Goal: Task Accomplishment & Management: Use online tool/utility

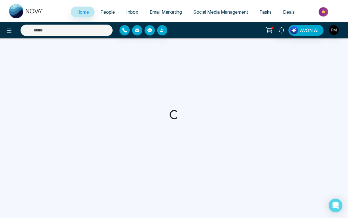
select select "*"
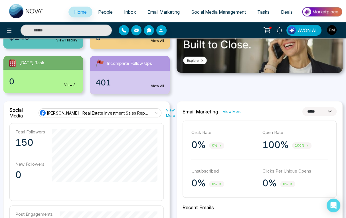
scroll to position [91, 0]
click at [210, 9] on span "Social Media Management" at bounding box center [218, 12] width 55 height 6
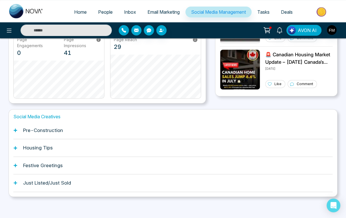
scroll to position [157, 0]
click at [39, 129] on h1 "Pre-Construction" at bounding box center [43, 130] width 40 height 6
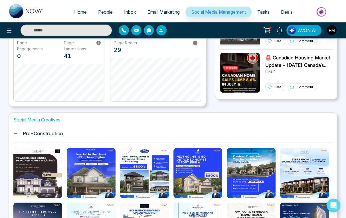
scroll to position [179, 0]
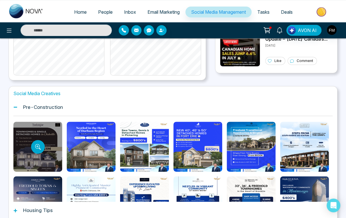
click at [47, 159] on div at bounding box center [37, 146] width 49 height 50
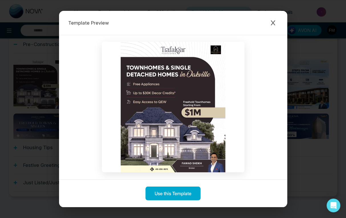
scroll to position [0, 0]
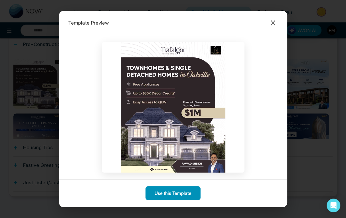
click at [176, 193] on button "Use this Template" at bounding box center [172, 193] width 55 height 14
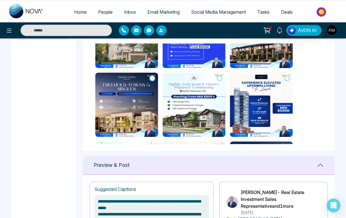
scroll to position [251, 0]
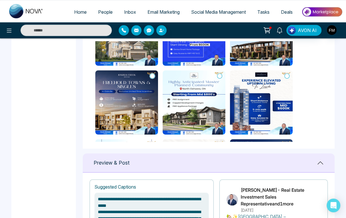
click at [131, 163] on div "Preview & Post" at bounding box center [209, 162] width 252 height 19
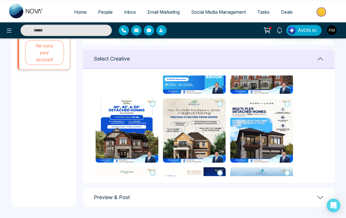
scroll to position [479, 0]
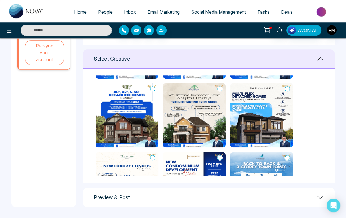
click at [319, 194] on icon at bounding box center [320, 197] width 7 height 7
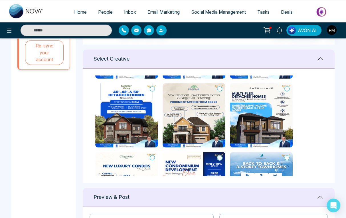
click at [320, 194] on icon at bounding box center [320, 196] width 7 height 7
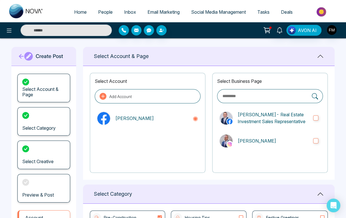
scroll to position [0, 0]
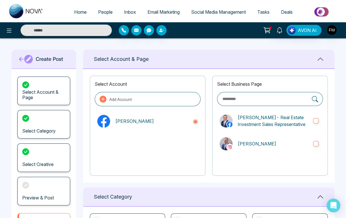
click at [40, 193] on div "Preview & Post" at bounding box center [43, 190] width 53 height 29
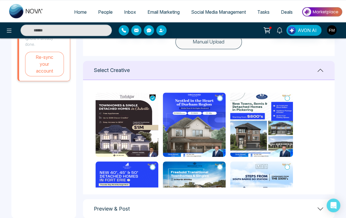
type textarea "**********"
click at [127, 120] on img at bounding box center [127, 124] width 63 height 64
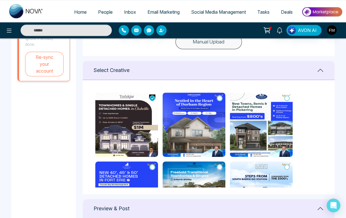
click at [320, 68] on icon at bounding box center [320, 70] width 7 height 7
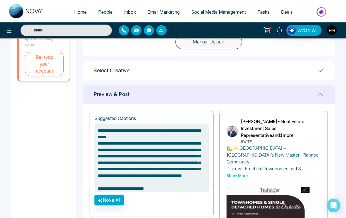
click at [307, 96] on div "Preview & Post" at bounding box center [209, 94] width 252 height 19
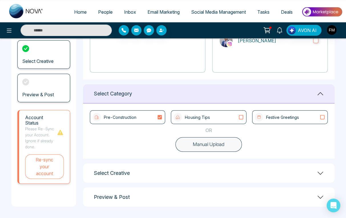
scroll to position [103, 0]
click at [124, 117] on p "Pre-Construction" at bounding box center [120, 117] width 33 height 6
click at [150, 119] on div "Pre-Construction" at bounding box center [127, 117] width 70 height 9
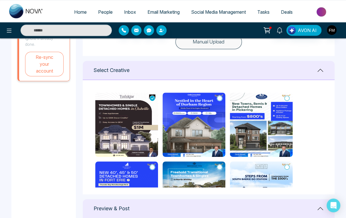
type textarea "**********"
click at [125, 143] on img at bounding box center [126, 124] width 63 height 64
click at [142, 123] on img at bounding box center [126, 124] width 63 height 64
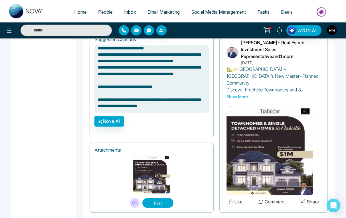
scroll to position [404, 0]
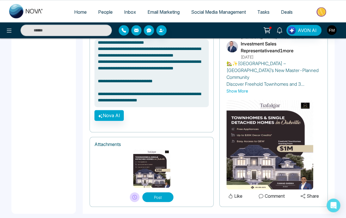
click at [310, 192] on button "Share" at bounding box center [310, 195] width 22 height 7
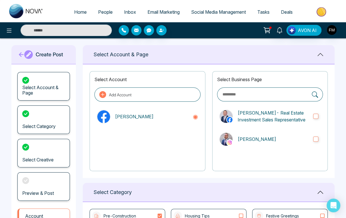
scroll to position [0, 0]
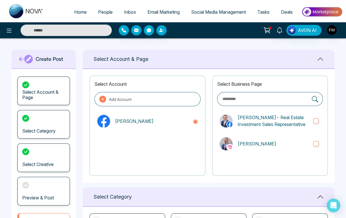
type textarea "**********"
click at [39, 89] on div "Select Account & Page" at bounding box center [43, 90] width 52 height 29
click at [218, 11] on span "Social Media Management" at bounding box center [218, 12] width 55 height 6
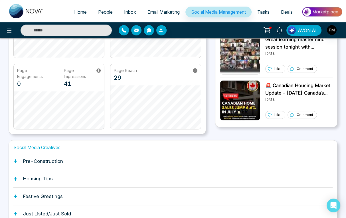
scroll to position [157, 0]
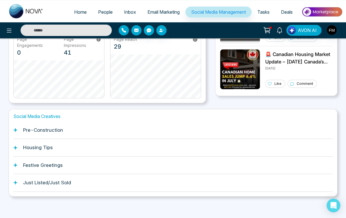
click at [47, 127] on h1 "Pre-Construction" at bounding box center [43, 130] width 40 height 6
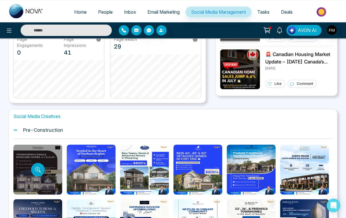
click at [32, 174] on div at bounding box center [37, 169] width 49 height 50
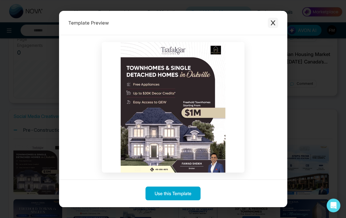
click at [272, 23] on icon "Close modal" at bounding box center [273, 22] width 4 height 5
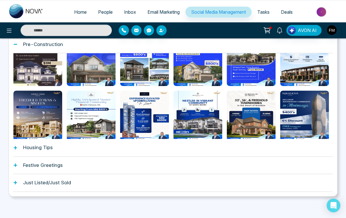
scroll to position [236, 0]
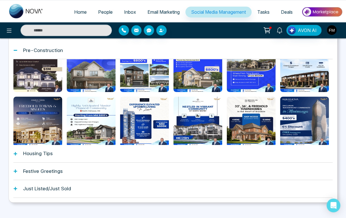
click at [33, 150] on h1 "Housing Tips" at bounding box center [38, 153] width 30 height 6
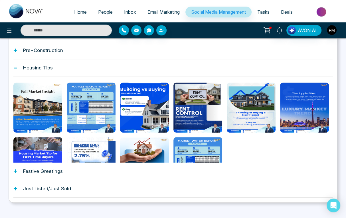
click at [38, 186] on h1 "Just Listed/Just Sold" at bounding box center [47, 188] width 48 height 6
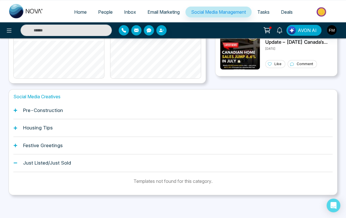
scroll to position [175, 0]
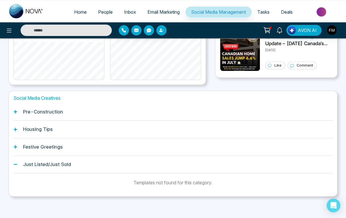
click at [40, 146] on h1 "Festive Greetings" at bounding box center [43, 147] width 40 height 6
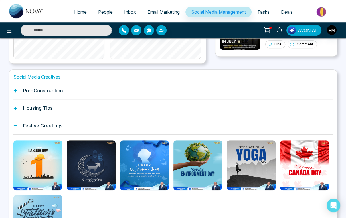
scroll to position [190, 0]
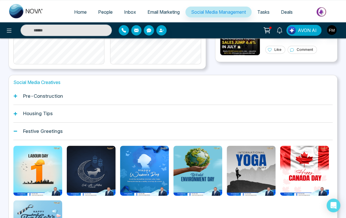
click at [37, 97] on h1 "Pre-Construction" at bounding box center [43, 96] width 40 height 6
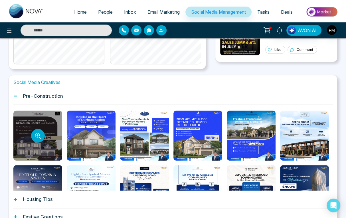
click at [42, 124] on div at bounding box center [37, 135] width 49 height 50
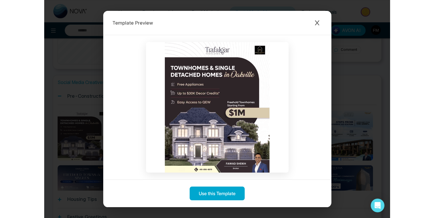
scroll to position [176, 0]
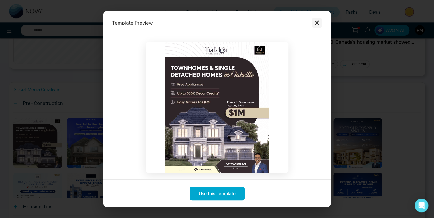
click at [316, 23] on icon "Close modal" at bounding box center [316, 22] width 4 height 5
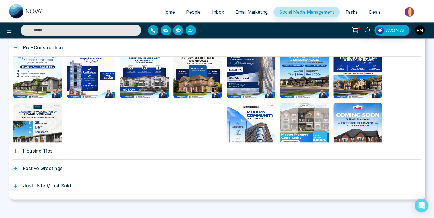
scroll to position [236, 0]
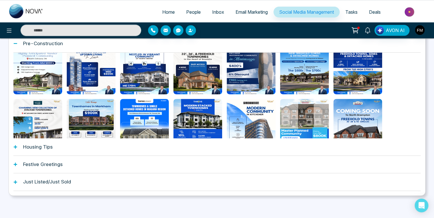
click at [40, 163] on h1 "Festive Greetings" at bounding box center [43, 164] width 40 height 6
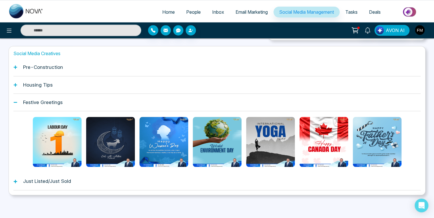
scroll to position [212, 0]
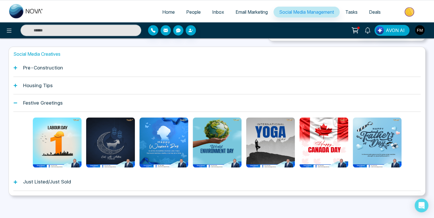
click at [35, 86] on h1 "Housing Tips" at bounding box center [38, 85] width 30 height 6
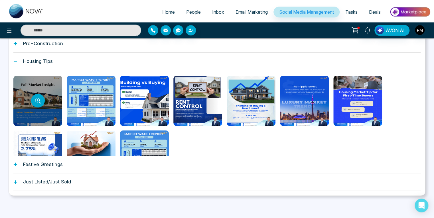
click at [40, 107] on div at bounding box center [37, 101] width 49 height 50
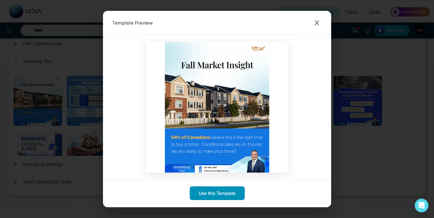
click at [223, 194] on button "Use this Template" at bounding box center [217, 193] width 55 height 14
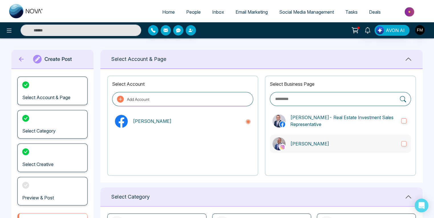
click at [348, 145] on label "[PERSON_NAME]" at bounding box center [340, 143] width 141 height 18
type textarea "**********"
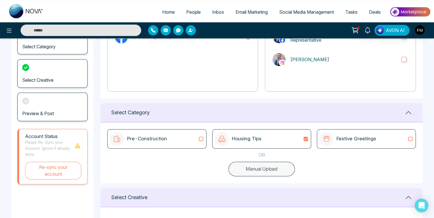
scroll to position [114, 0]
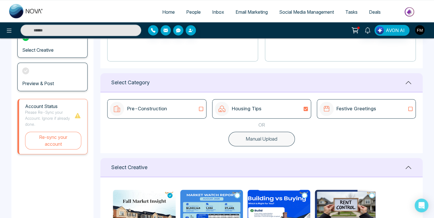
click at [198, 107] on icon at bounding box center [200, 109] width 7 height 6
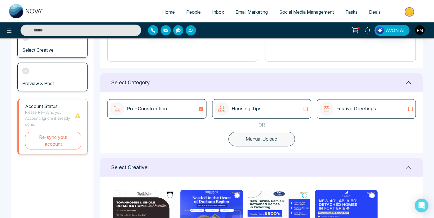
click at [246, 107] on p "Housing Tips" at bounding box center [247, 108] width 30 height 7
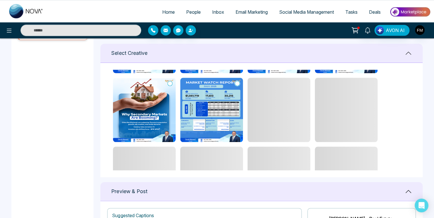
scroll to position [135, 0]
click at [348, 191] on icon at bounding box center [408, 191] width 7 height 7
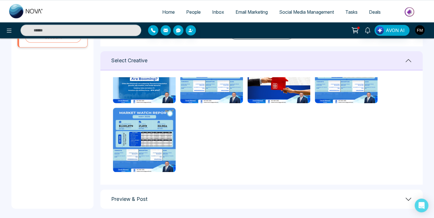
scroll to position [222, 0]
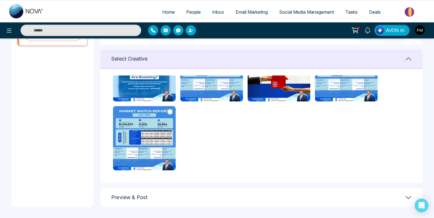
click at [307, 197] on div "Preview & Post" at bounding box center [261, 196] width 322 height 19
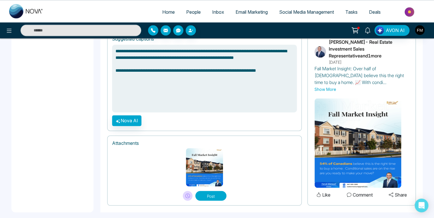
scroll to position [405, 0]
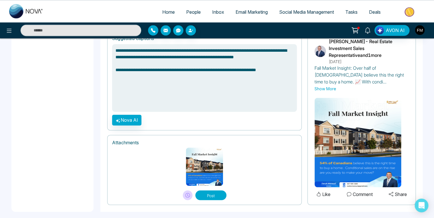
click at [323, 87] on button "Show More" at bounding box center [325, 89] width 22 height 6
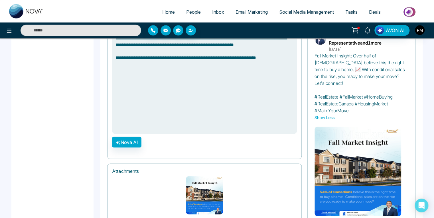
scroll to position [428, 0]
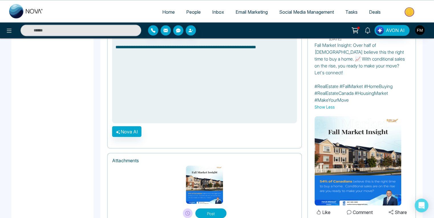
click at [218, 208] on button "Post" at bounding box center [210, 213] width 31 height 10
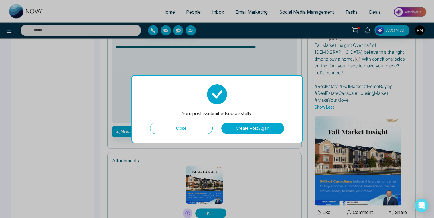
type textarea "**********"
click at [182, 128] on button "Close" at bounding box center [181, 127] width 63 height 11
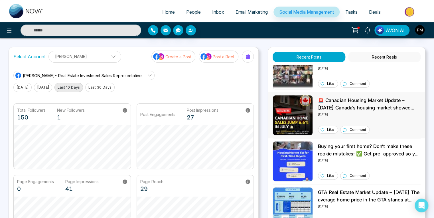
scroll to position [114, 0]
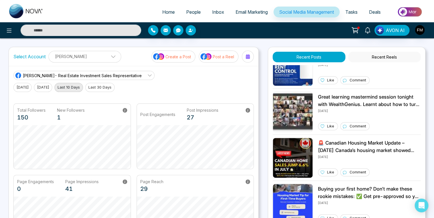
click at [251, 11] on span "Email Marketing" at bounding box center [251, 12] width 32 height 6
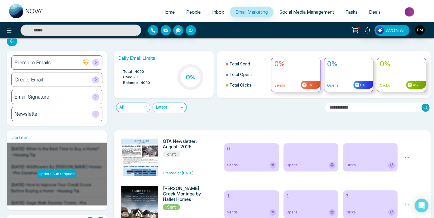
scroll to position [1, 0]
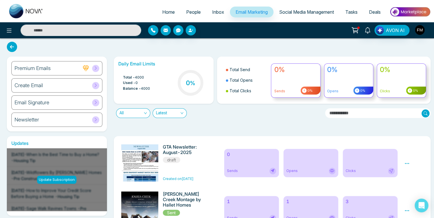
click at [212, 11] on span "Inbox" at bounding box center [218, 12] width 12 height 6
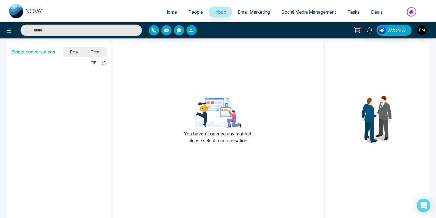
click at [192, 10] on span "People" at bounding box center [195, 12] width 15 height 6
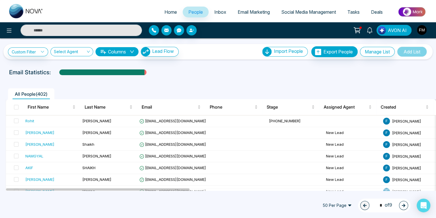
click at [125, 50] on button "Columns" at bounding box center [117, 51] width 43 height 9
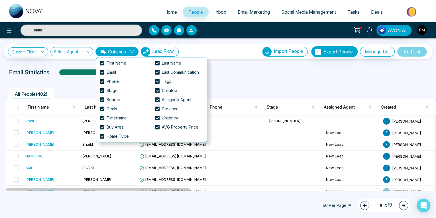
click at [235, 74] on div "Email Statistics:" at bounding box center [147, 72] width 276 height 9
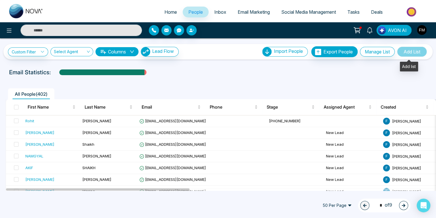
click at [348, 53] on span "Add List" at bounding box center [412, 51] width 30 height 10
click at [348, 51] on button "Manage List" at bounding box center [377, 52] width 35 height 10
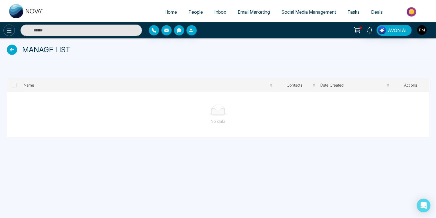
click at [9, 30] on icon at bounding box center [9, 30] width 7 height 7
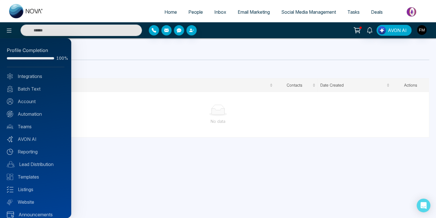
scroll to position [6, 0]
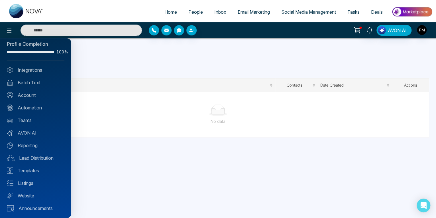
click at [166, 11] on div at bounding box center [218, 109] width 436 height 218
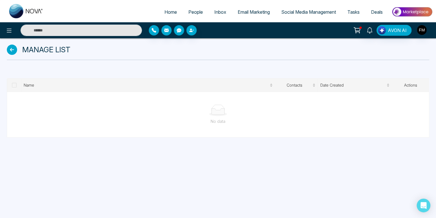
click at [166, 11] on span "Home" at bounding box center [170, 12] width 13 height 6
select select "*"
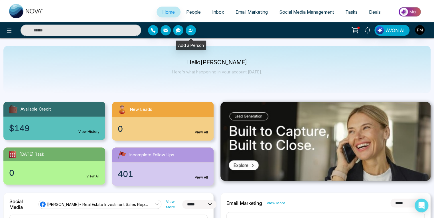
click at [193, 29] on button "button" at bounding box center [191, 30] width 10 height 10
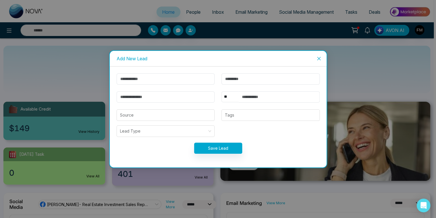
click at [318, 58] on icon "close" at bounding box center [319, 58] width 5 height 5
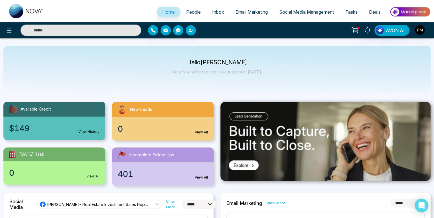
click at [348, 11] on span "Deals" at bounding box center [375, 12] width 12 height 6
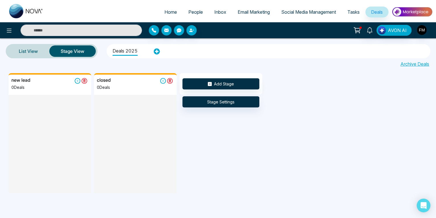
click at [348, 10] on span "Tasks" at bounding box center [354, 12] width 12 height 6
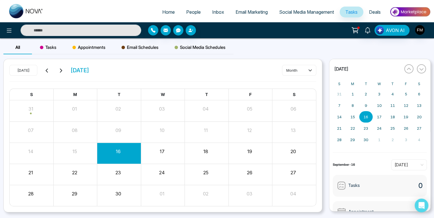
click at [300, 12] on span "Social Media Management" at bounding box center [306, 12] width 55 height 6
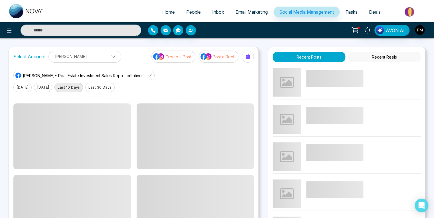
click at [248, 11] on span "Email Marketing" at bounding box center [251, 12] width 32 height 6
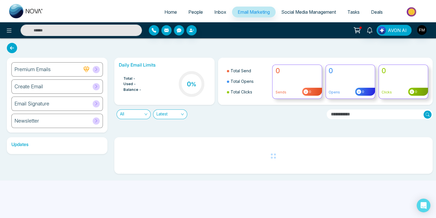
click at [214, 13] on span "Inbox" at bounding box center [220, 12] width 12 height 6
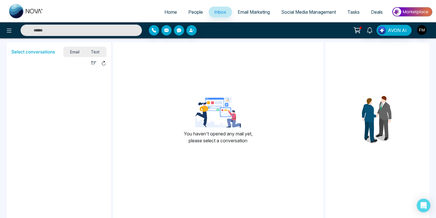
click at [191, 11] on span "People" at bounding box center [195, 12] width 15 height 6
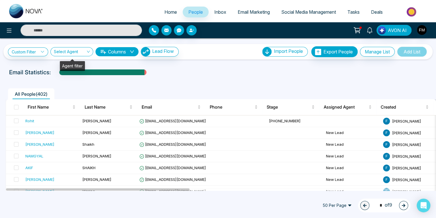
click at [63, 50] on input "search" at bounding box center [70, 52] width 32 height 11
click at [64, 50] on input "search" at bounding box center [70, 52] width 32 height 11
click at [27, 51] on link "Custom Filter" at bounding box center [28, 51] width 40 height 9
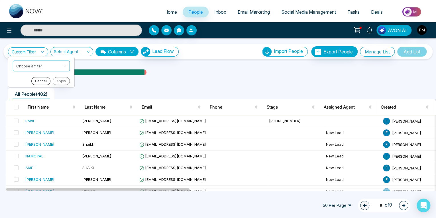
click at [41, 80] on button "Cancel" at bounding box center [40, 81] width 19 height 8
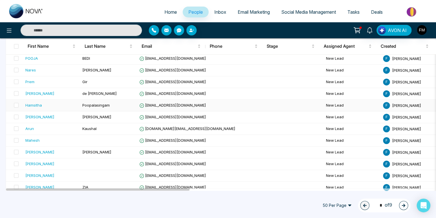
scroll to position [182, 0]
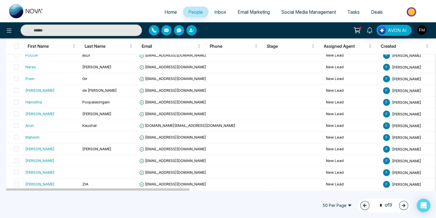
click at [348, 205] on icon "button" at bounding box center [404, 205] width 4 height 4
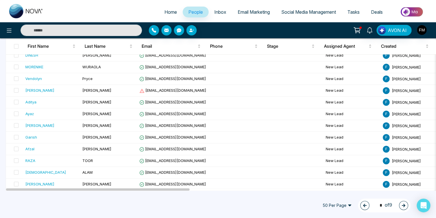
click at [348, 205] on icon "button" at bounding box center [403, 204] width 3 height 3
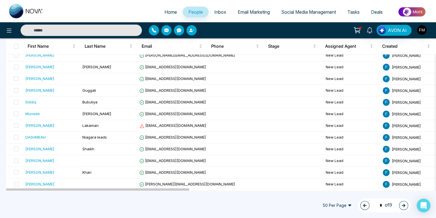
click at [348, 205] on icon "button" at bounding box center [403, 204] width 3 height 3
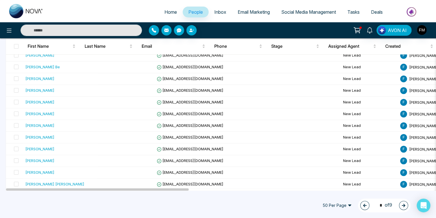
click at [348, 205] on icon "button" at bounding box center [403, 204] width 3 height 3
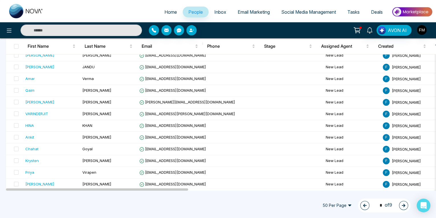
click at [348, 205] on icon "button" at bounding box center [403, 204] width 3 height 3
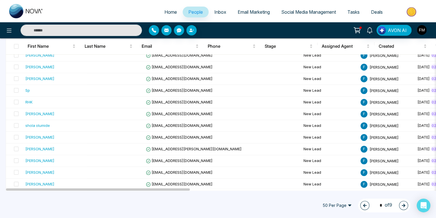
click at [348, 205] on icon "button" at bounding box center [403, 204] width 3 height 3
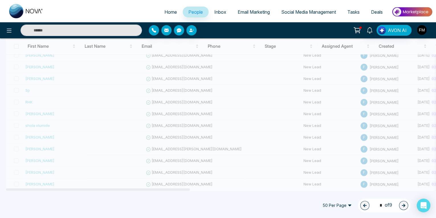
click at [348, 204] on icon "button" at bounding box center [403, 204] width 3 height 3
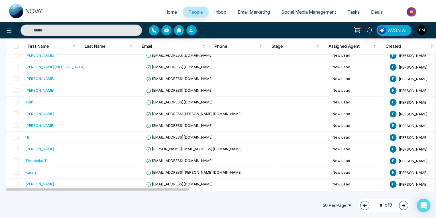
click at [348, 205] on icon "button" at bounding box center [403, 204] width 3 height 3
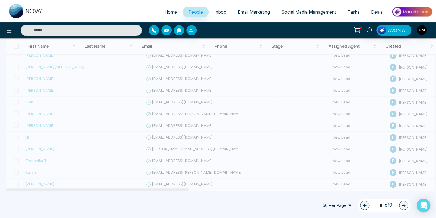
type input "*"
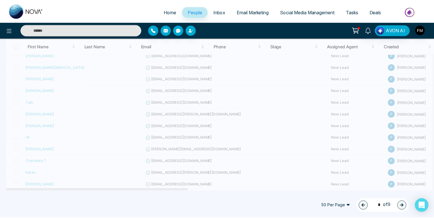
scroll to position [0, 0]
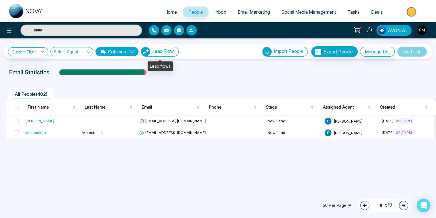
click at [165, 52] on span "Lead Flow" at bounding box center [163, 51] width 22 height 6
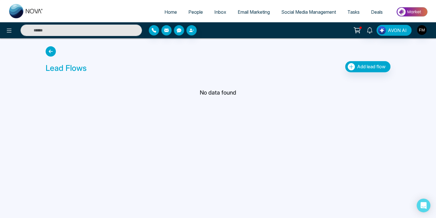
click at [165, 10] on span "Home" at bounding box center [170, 12] width 13 height 6
select select "*"
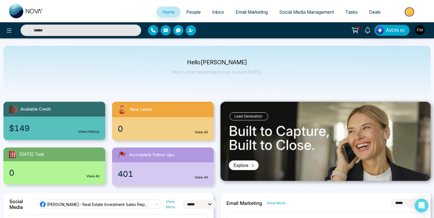
click at [161, 118] on div "0 View All" at bounding box center [163, 128] width 102 height 23
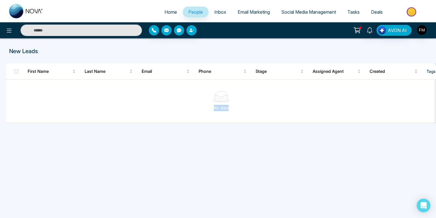
drag, startPoint x: 155, startPoint y: 122, endPoint x: 246, endPoint y: 119, distance: 90.4
click at [246, 119] on div "No data" at bounding box center [221, 100] width 430 height 47
click at [244, 121] on div "No data" at bounding box center [221, 100] width 430 height 47
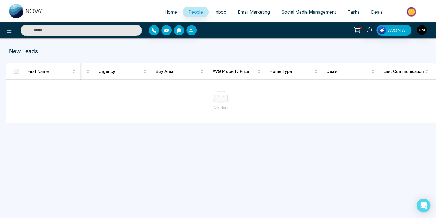
scroll to position [0, 427]
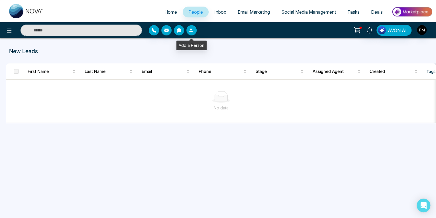
click at [193, 31] on icon "button" at bounding box center [191, 30] width 5 height 5
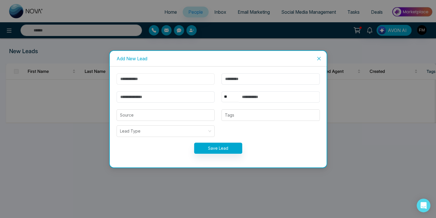
drag, startPoint x: 151, startPoint y: 76, endPoint x: 154, endPoint y: 82, distance: 6.1
click at [151, 76] on input "text" at bounding box center [166, 78] width 98 height 11
click at [218, 59] on div "Add New Lead" at bounding box center [218, 58] width 203 height 6
click at [188, 132] on input "search" at bounding box center [164, 130] width 88 height 11
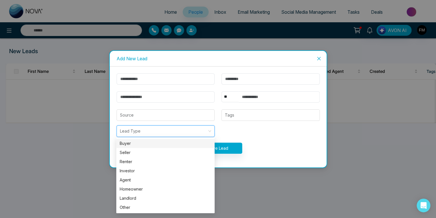
click at [187, 132] on input "search" at bounding box center [164, 130] width 88 height 11
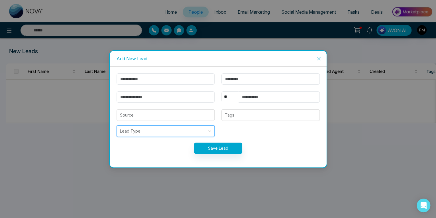
click at [283, 142] on div "Save Lead" at bounding box center [218, 147] width 210 height 11
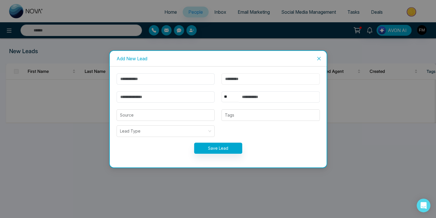
drag, startPoint x: 246, startPoint y: 79, endPoint x: 246, endPoint y: 82, distance: 2.9
click at [246, 79] on input "text" at bounding box center [271, 78] width 98 height 11
click at [314, 155] on form "** **** *** *** *** **** *** Source Tags Lead Type Save Lead" at bounding box center [218, 116] width 210 height 87
click at [252, 116] on div at bounding box center [270, 114] width 95 height 7
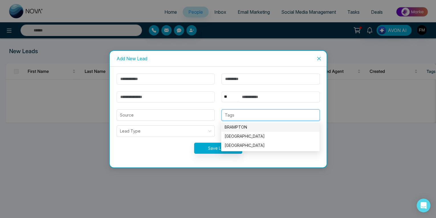
click at [169, 147] on div "Save Lead" at bounding box center [218, 147] width 210 height 11
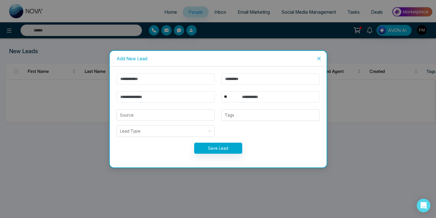
click at [317, 59] on icon "close" at bounding box center [319, 58] width 5 height 5
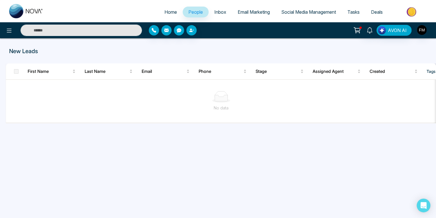
click at [52, 30] on input "text" at bounding box center [81, 30] width 121 height 11
click at [124, 48] on p "New Leads" at bounding box center [147, 51] width 276 height 9
click at [7, 28] on icon at bounding box center [9, 30] width 7 height 7
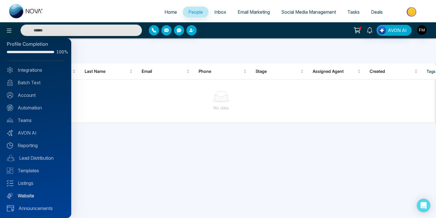
click at [23, 194] on link "Website" at bounding box center [36, 195] width 58 height 7
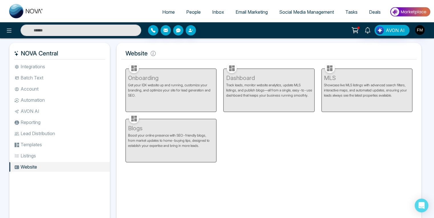
click at [142, 90] on div "Onboarding Get your IDX website up and running, customize your branding, and op…" at bounding box center [171, 87] width 98 height 50
click at [141, 141] on div "Blogs Boost your online presence with SEO-friendly blogs, from market updates t…" at bounding box center [171, 137] width 98 height 50
drag, startPoint x: 141, startPoint y: 141, endPoint x: 189, endPoint y: 89, distance: 71.2
click at [188, 88] on div "Onboarding Get your IDX website up and running, customize your branding, and op…" at bounding box center [171, 87] width 98 height 50
click at [262, 86] on div "Dashboard Track leads, monitor website analytics, update MLS listings, and publ…" at bounding box center [269, 87] width 98 height 50
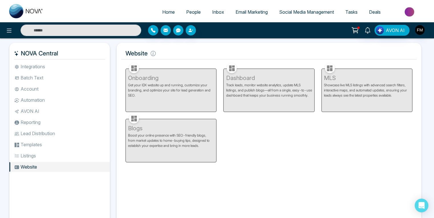
click at [344, 82] on div "MLS Showcase live MLS listings with advanced search filters, interactive maps, …" at bounding box center [367, 87] width 98 height 50
